Goal: Task Accomplishment & Management: Use online tool/utility

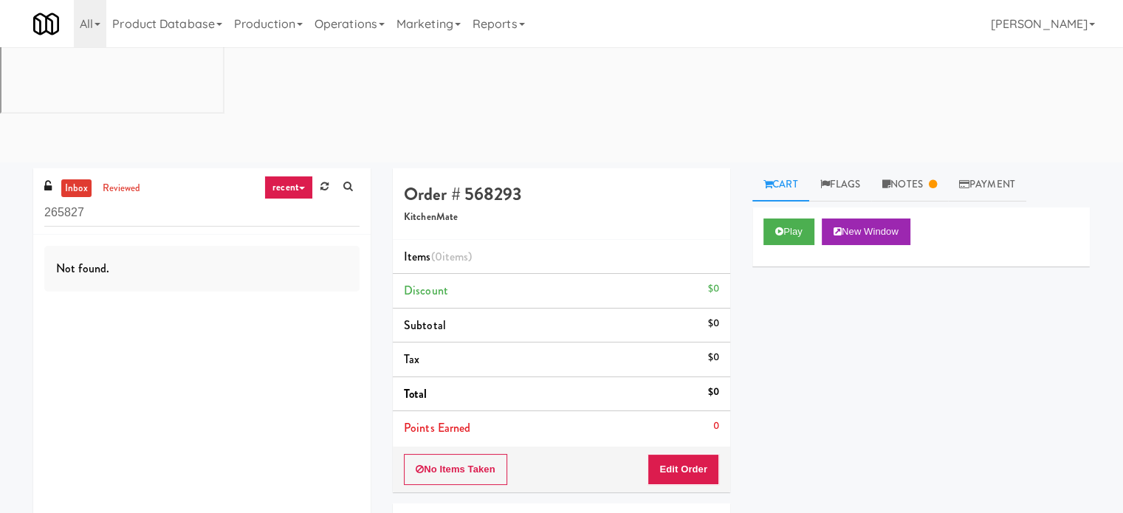
click at [147, 199] on input "265827" at bounding box center [201, 212] width 315 height 27
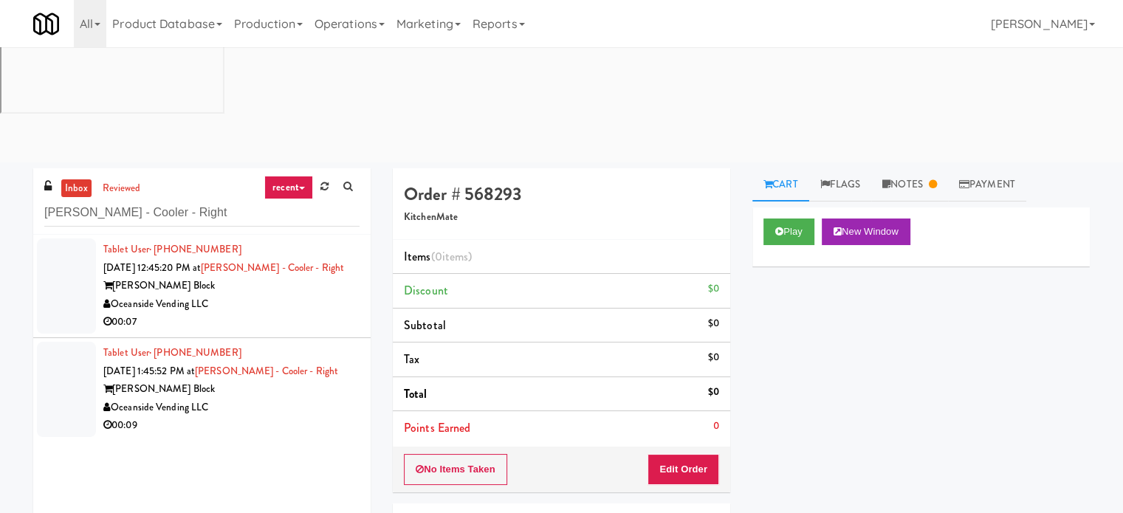
type input "[PERSON_NAME] - Cooler - Right"
click at [263, 295] on div "Oceanside Vending LLC" at bounding box center [231, 304] width 256 height 18
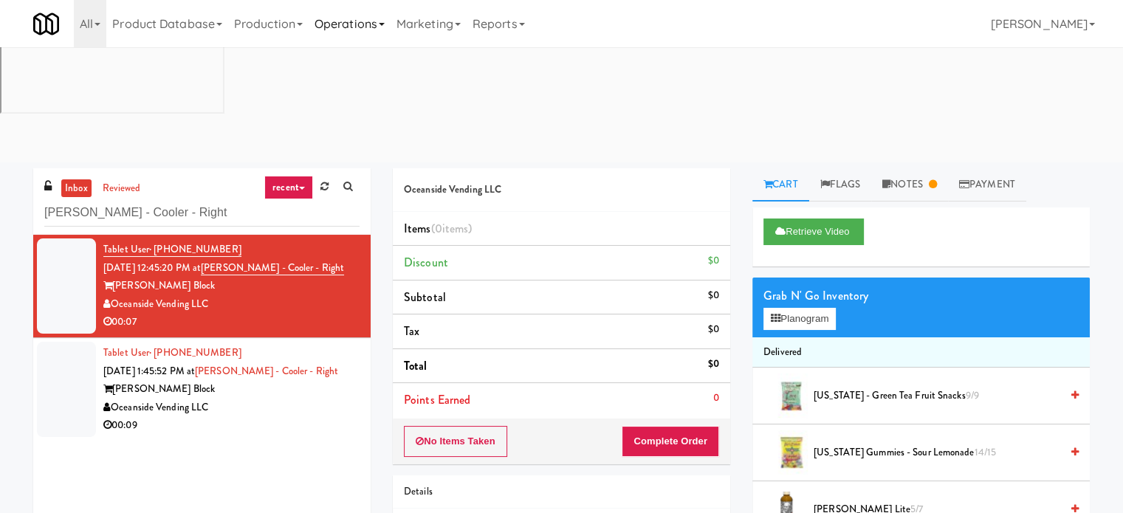
click at [355, 25] on link "Operations" at bounding box center [350, 23] width 82 height 47
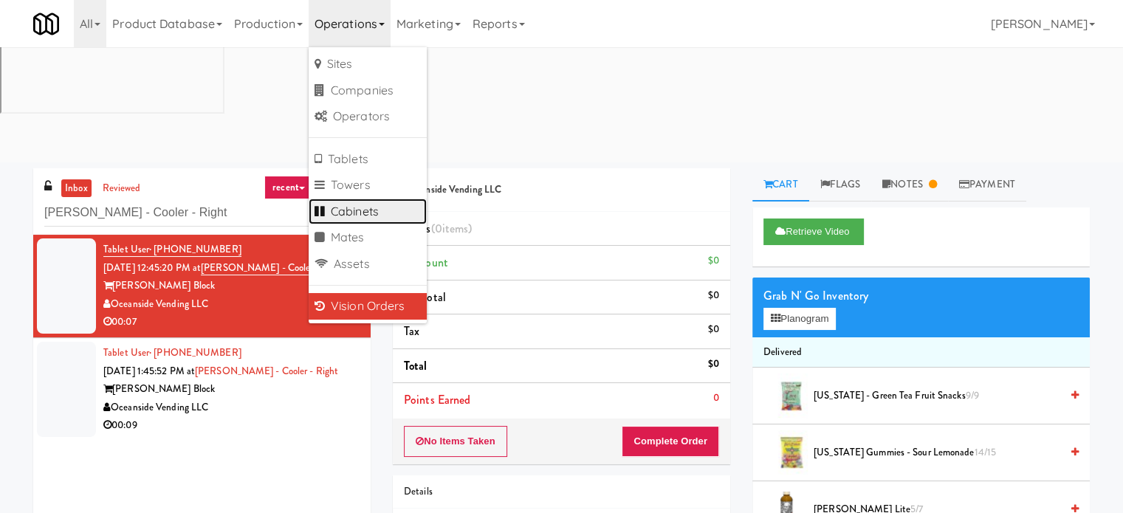
click at [360, 209] on link "Cabinets" at bounding box center [368, 212] width 118 height 27
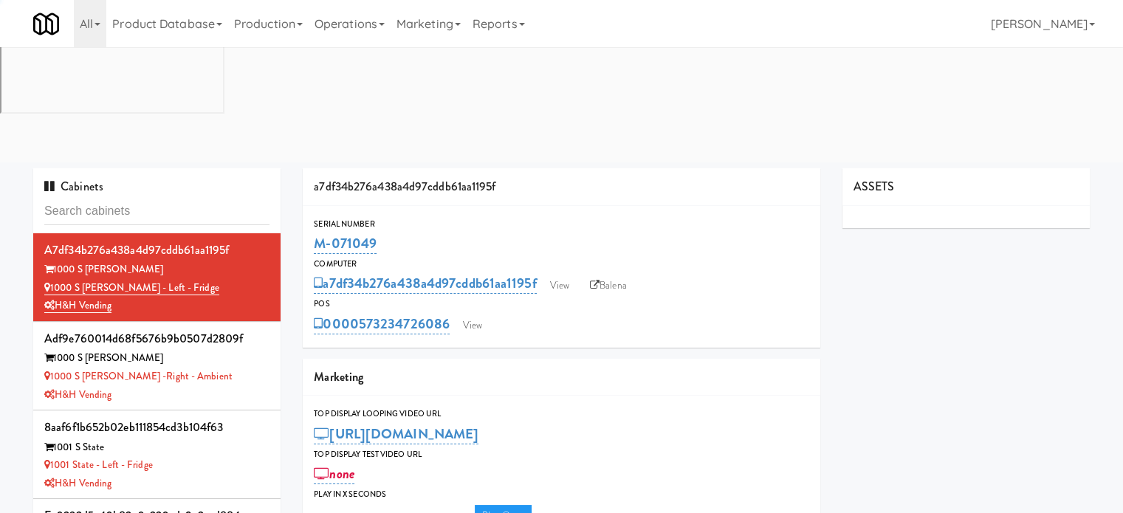
click at [139, 198] on input "text" at bounding box center [156, 211] width 225 height 27
type input "3"
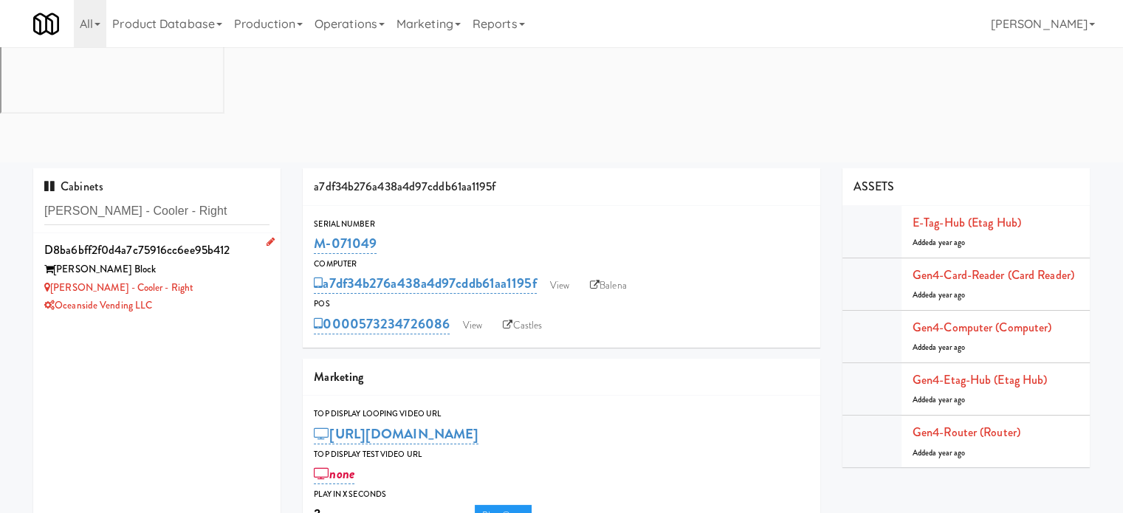
type input "[PERSON_NAME] - Cooler - Right"
drag, startPoint x: 219, startPoint y: 185, endPoint x: 242, endPoint y: 177, distance: 24.3
click at [219, 297] on div "Oceanside Vending LLC" at bounding box center [156, 306] width 225 height 18
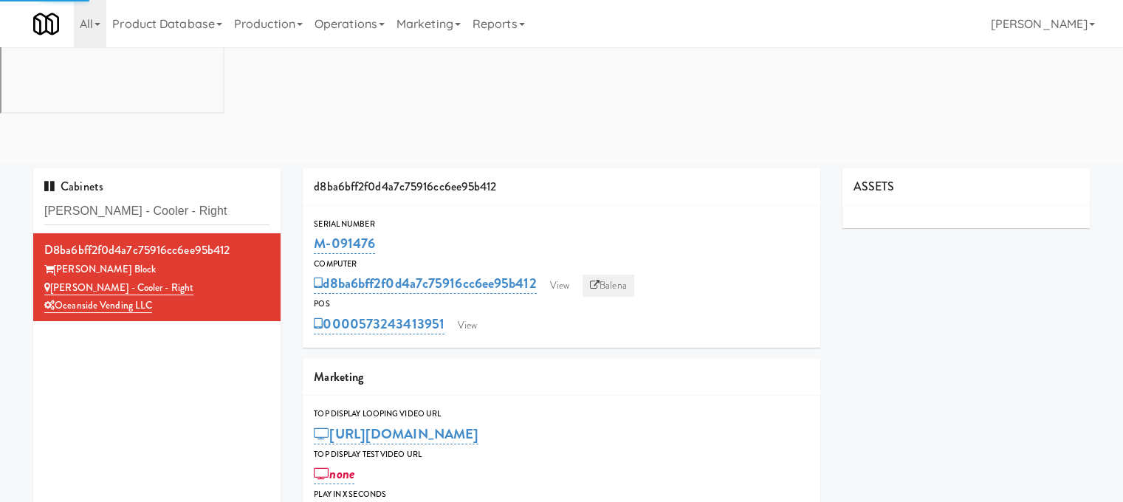
type input "3"
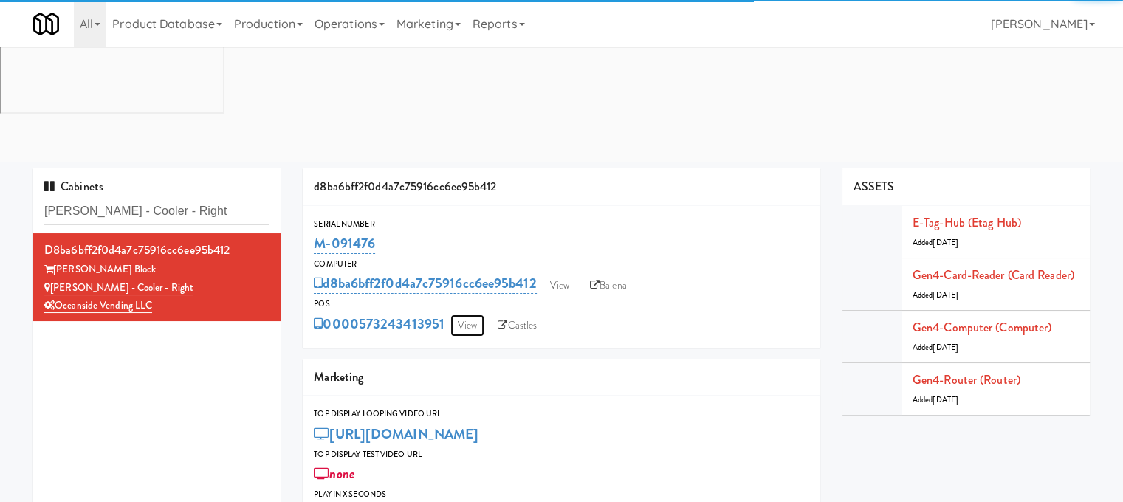
click at [467, 315] on link "View" at bounding box center [468, 326] width 34 height 22
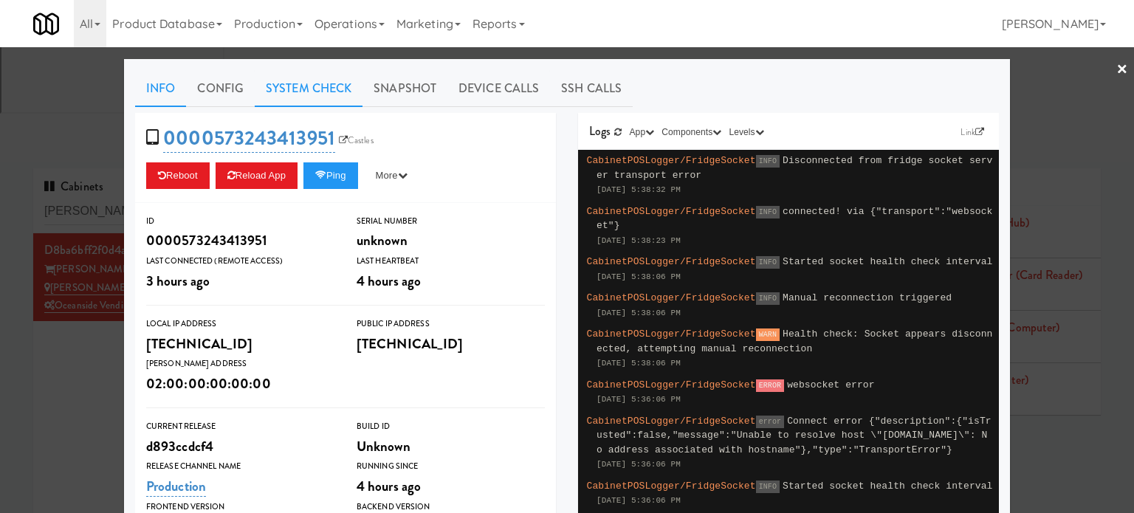
click at [284, 88] on link "System Check" at bounding box center [309, 88] width 108 height 37
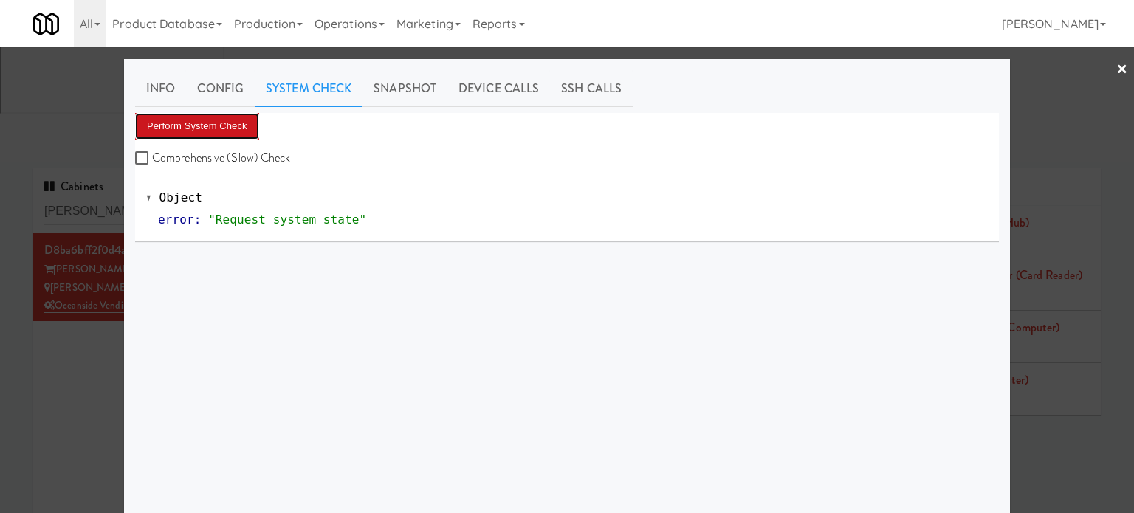
click at [190, 131] on button "Perform System Check" at bounding box center [197, 126] width 124 height 27
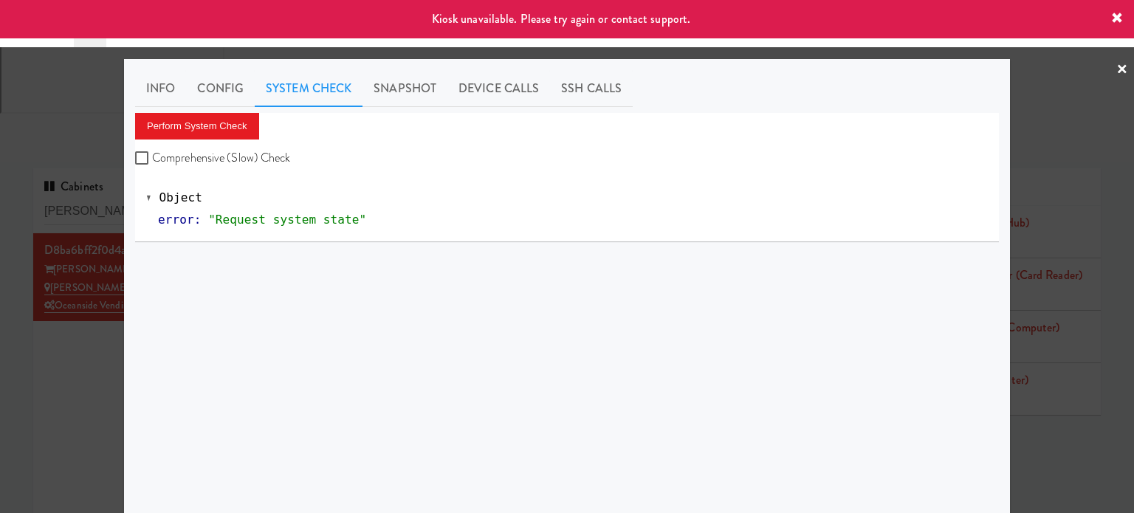
click at [36, 273] on div at bounding box center [567, 256] width 1134 height 513
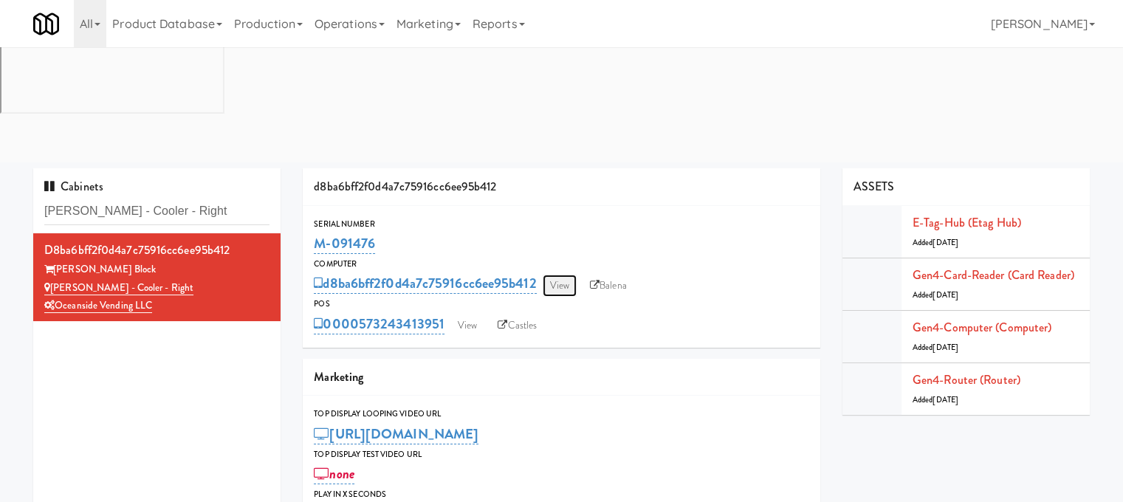
click at [562, 275] on link "View" at bounding box center [560, 286] width 34 height 22
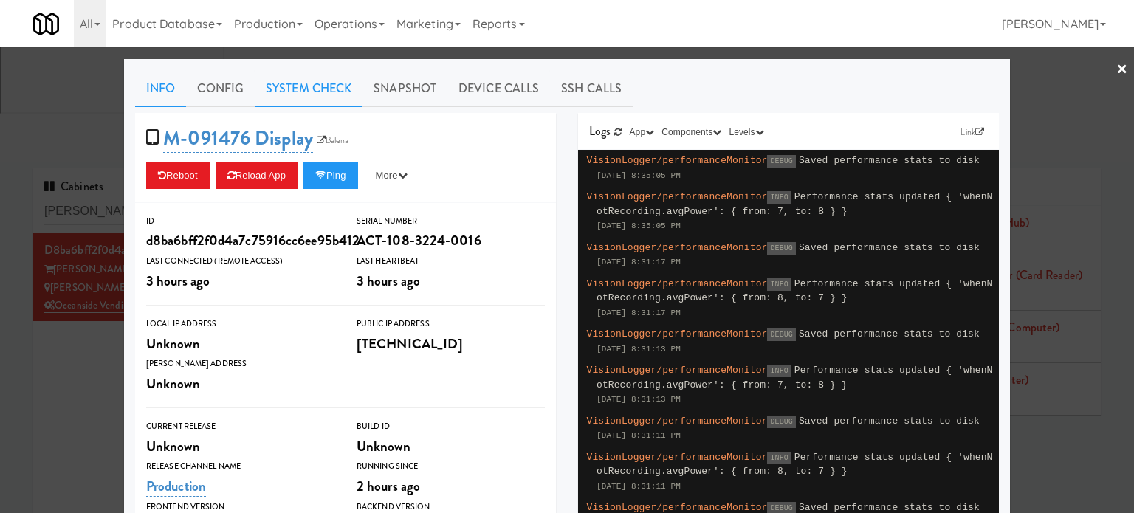
click at [319, 82] on link "System Check" at bounding box center [309, 88] width 108 height 37
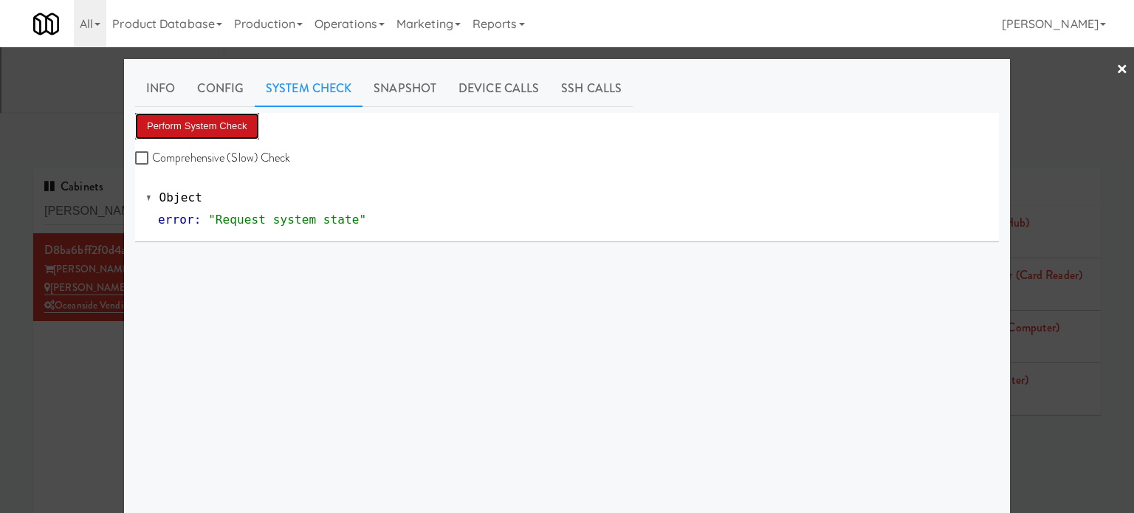
click at [224, 125] on button "Perform System Check" at bounding box center [197, 126] width 124 height 27
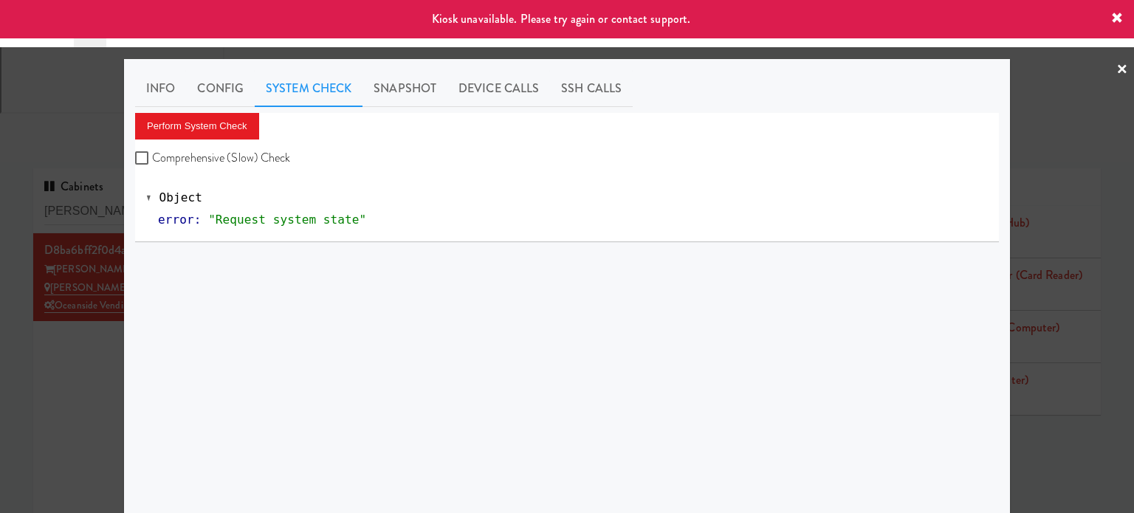
click at [1098, 268] on div at bounding box center [567, 256] width 1134 height 513
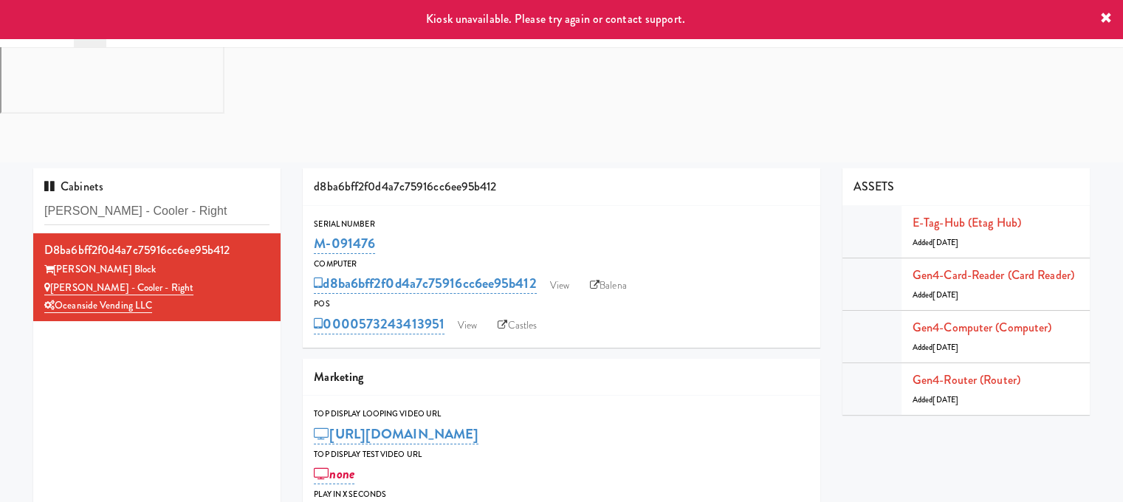
click at [56, 321] on div "d8ba6bff2f0d4a7c75916cc6ee95b412 [PERSON_NAME] Block [PERSON_NAME] - Cooler - R…" at bounding box center [156, 417] width 247 height 369
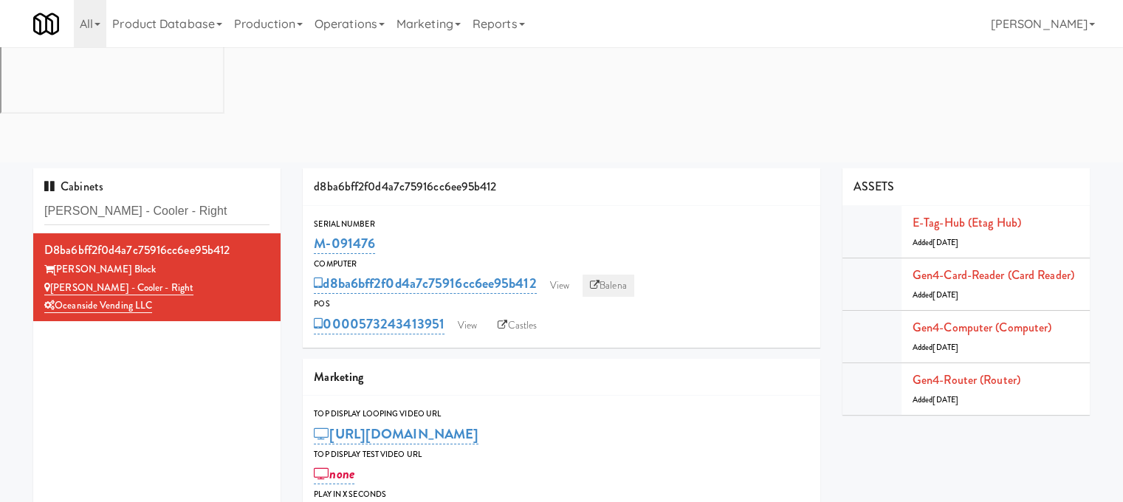
click at [620, 275] on link "Balena" at bounding box center [609, 286] width 52 height 22
drag, startPoint x: 375, startPoint y: 126, endPoint x: 307, endPoint y: 125, distance: 68.0
click at [307, 217] on div "Serial Number M-091476" at bounding box center [562, 237] width 518 height 40
copy link "M-091476"
